Goal: Navigation & Orientation: Find specific page/section

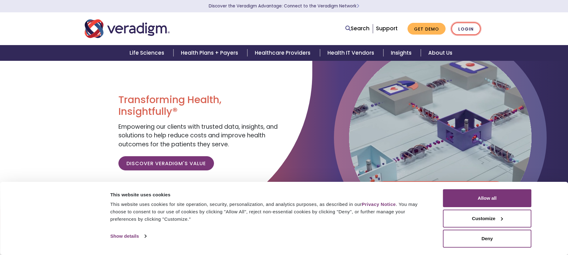
click at [466, 32] on link "Login" at bounding box center [465, 29] width 29 height 13
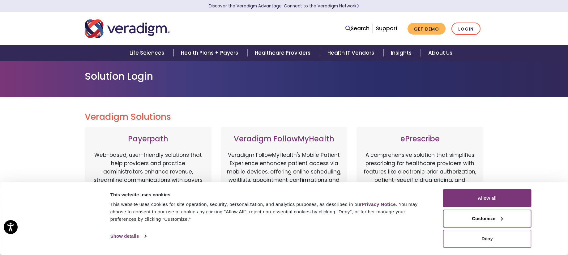
click at [498, 240] on button "Deny" at bounding box center [487, 239] width 88 height 18
